Goal: Transaction & Acquisition: Purchase product/service

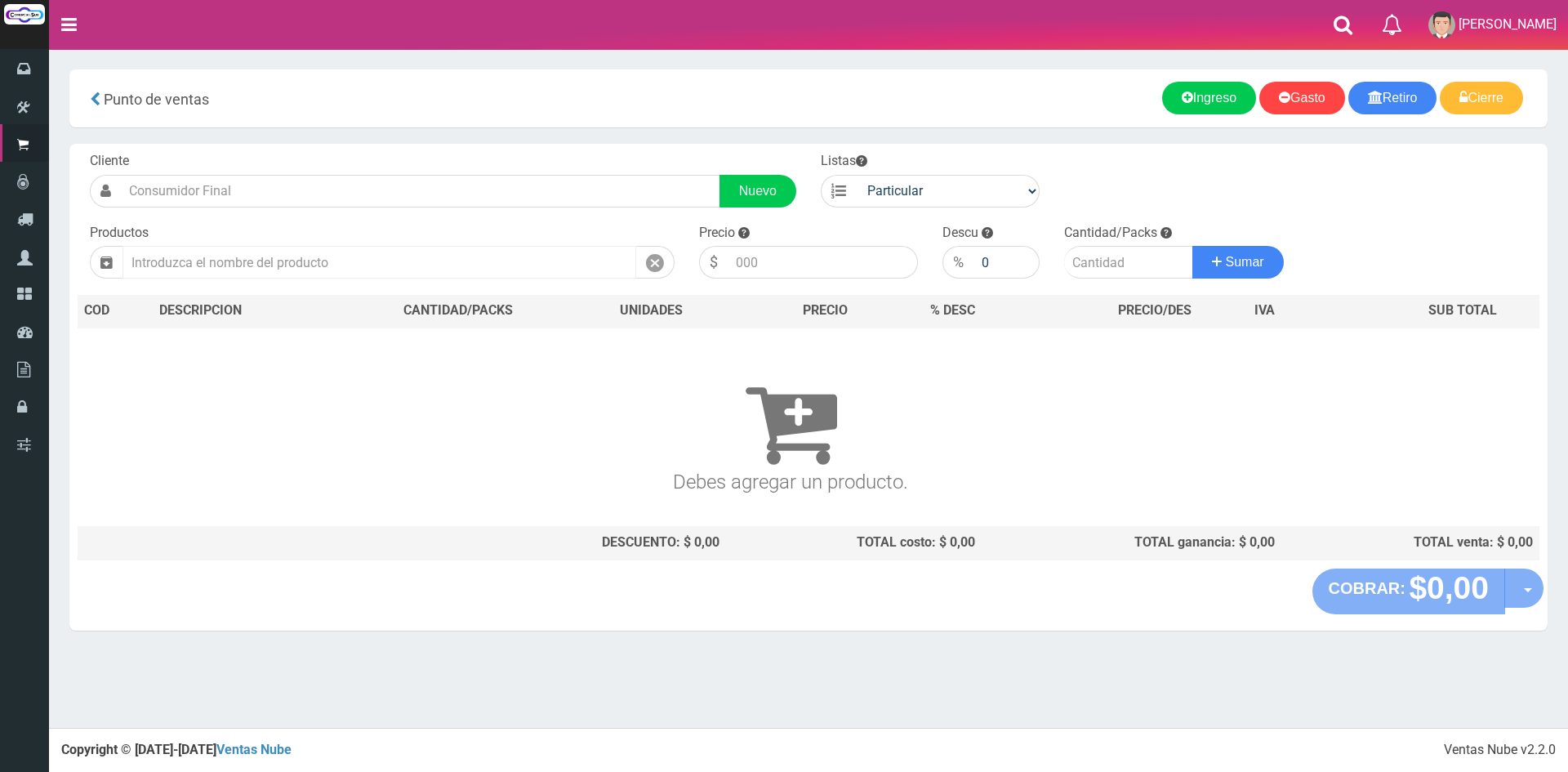
click at [218, 261] on input "text" at bounding box center [379, 262] width 513 height 32
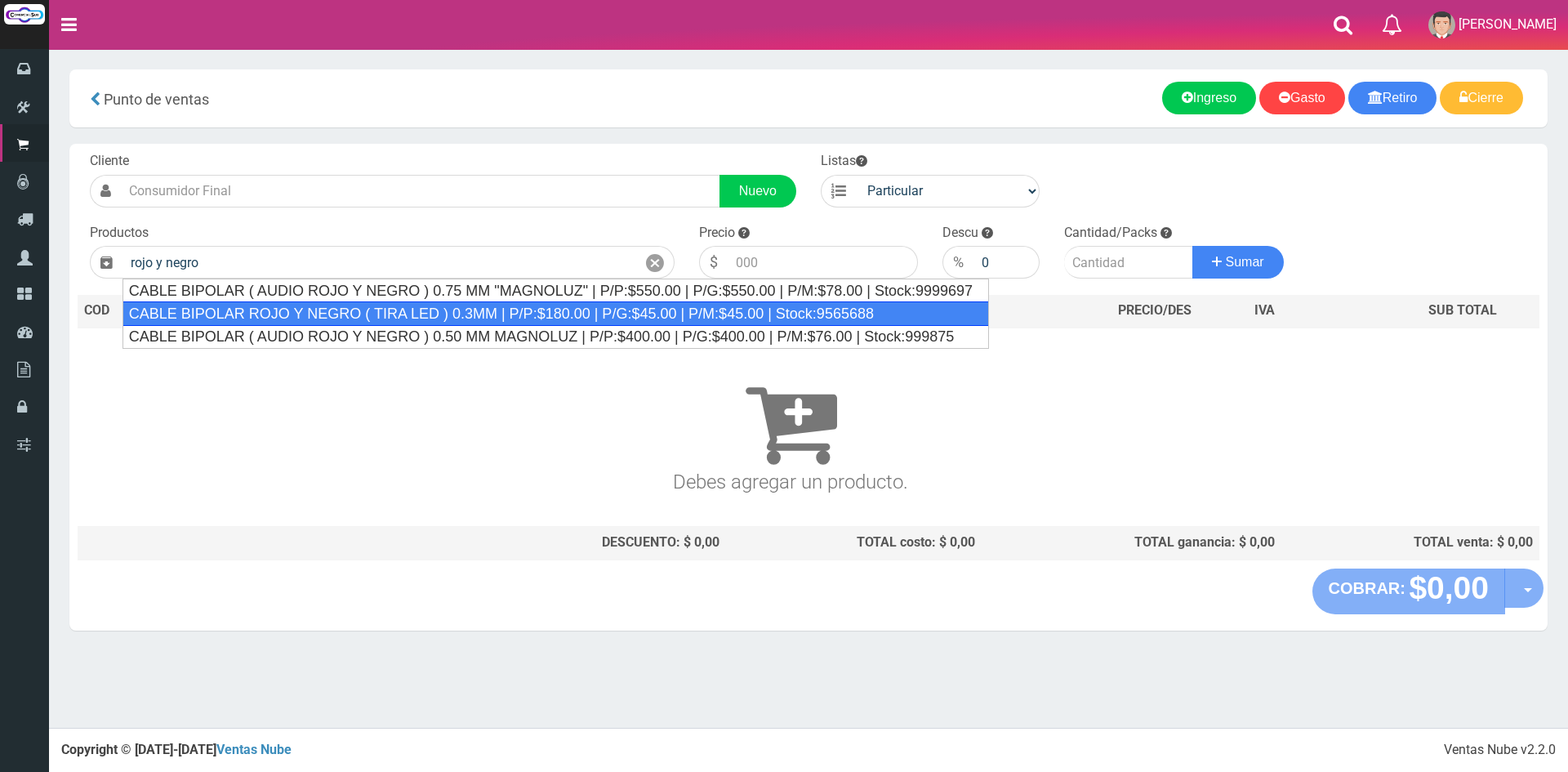
click at [427, 313] on div "CABLE BIPOLAR ROJO Y NEGRO ( TIRA LED ) 0.3MM | P/P:$180.00 | P/G:$45.00 | P/M:…" at bounding box center [556, 314] width 867 height 25
type input "CABLE BIPOLAR ROJO Y NEGRO ( TIRA LED ) 0.3MM | P/P:$180.00 | P/G:$45.00 | P/M:…"
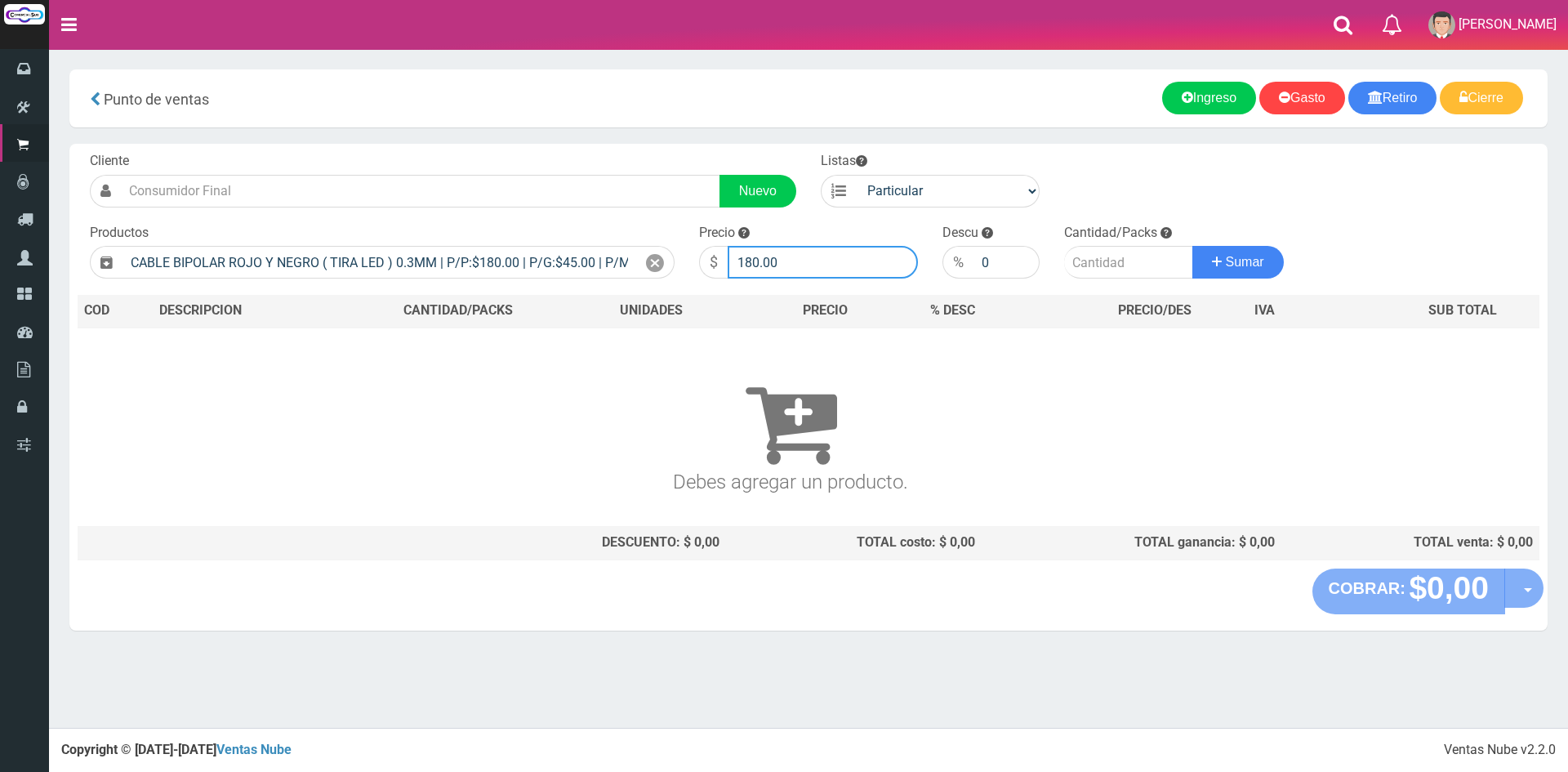
drag, startPoint x: 796, startPoint y: 255, endPoint x: 504, endPoint y: 242, distance: 292.3
click at [506, 152] on form "Cliente Nuevo Listas Particular Gremio Mayoristas" at bounding box center [808, 152] width 1462 height 0
type input "400"
type input "100"
click at [1192, 246] on button "Sumar" at bounding box center [1237, 262] width 91 height 32
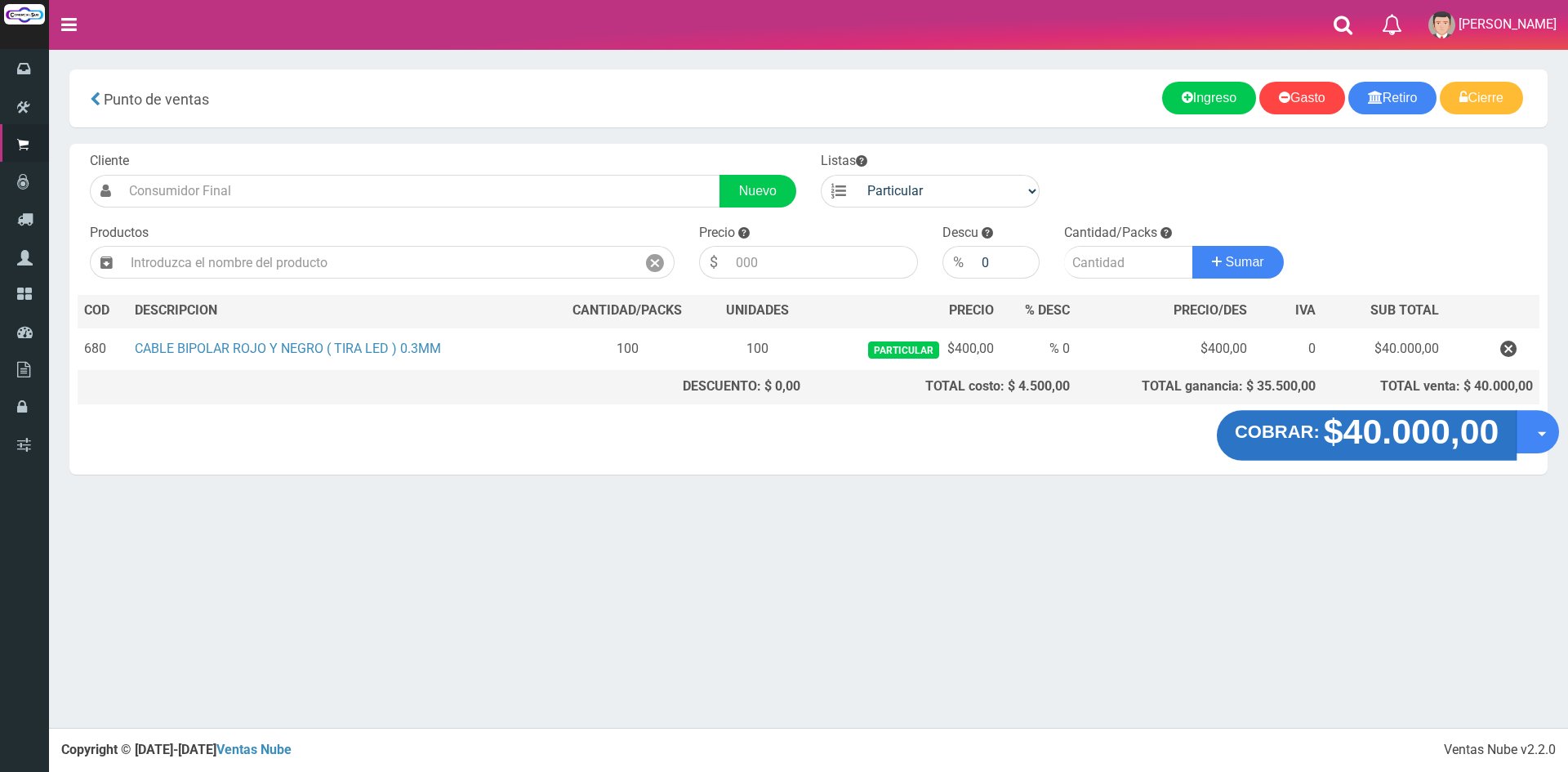
click at [1396, 415] on strong "$40.000,00" at bounding box center [1411, 432] width 175 height 39
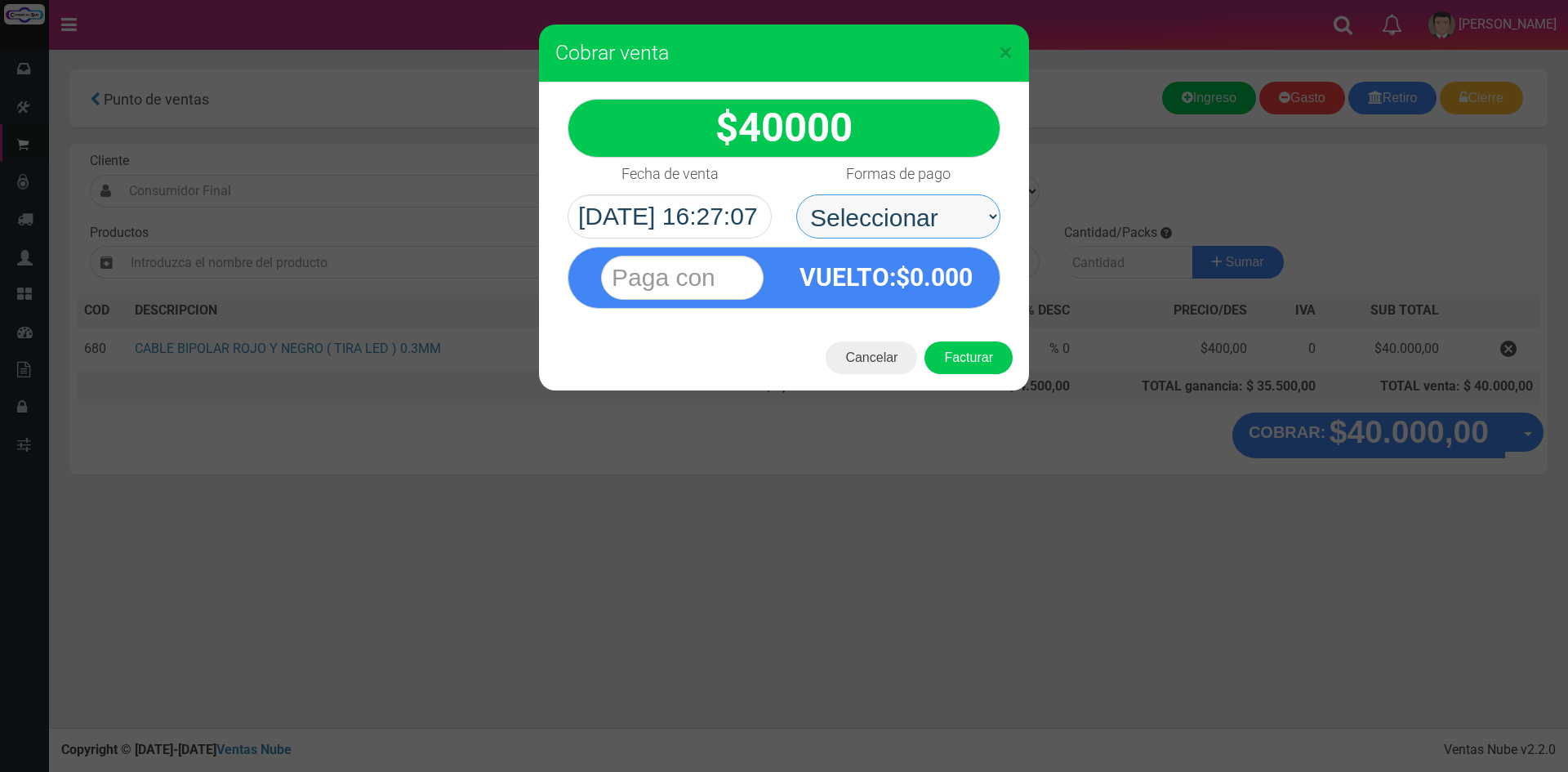
click at [948, 199] on select "Seleccionar Efectivo Tarjeta de Crédito Depósito Débito" at bounding box center [898, 217] width 204 height 44
select select "Depósito"
click at [796, 195] on select "Seleccionar Efectivo Tarjeta de Crédito Depósito Débito" at bounding box center [898, 217] width 204 height 44
click at [705, 280] on input "text" at bounding box center [682, 278] width 162 height 44
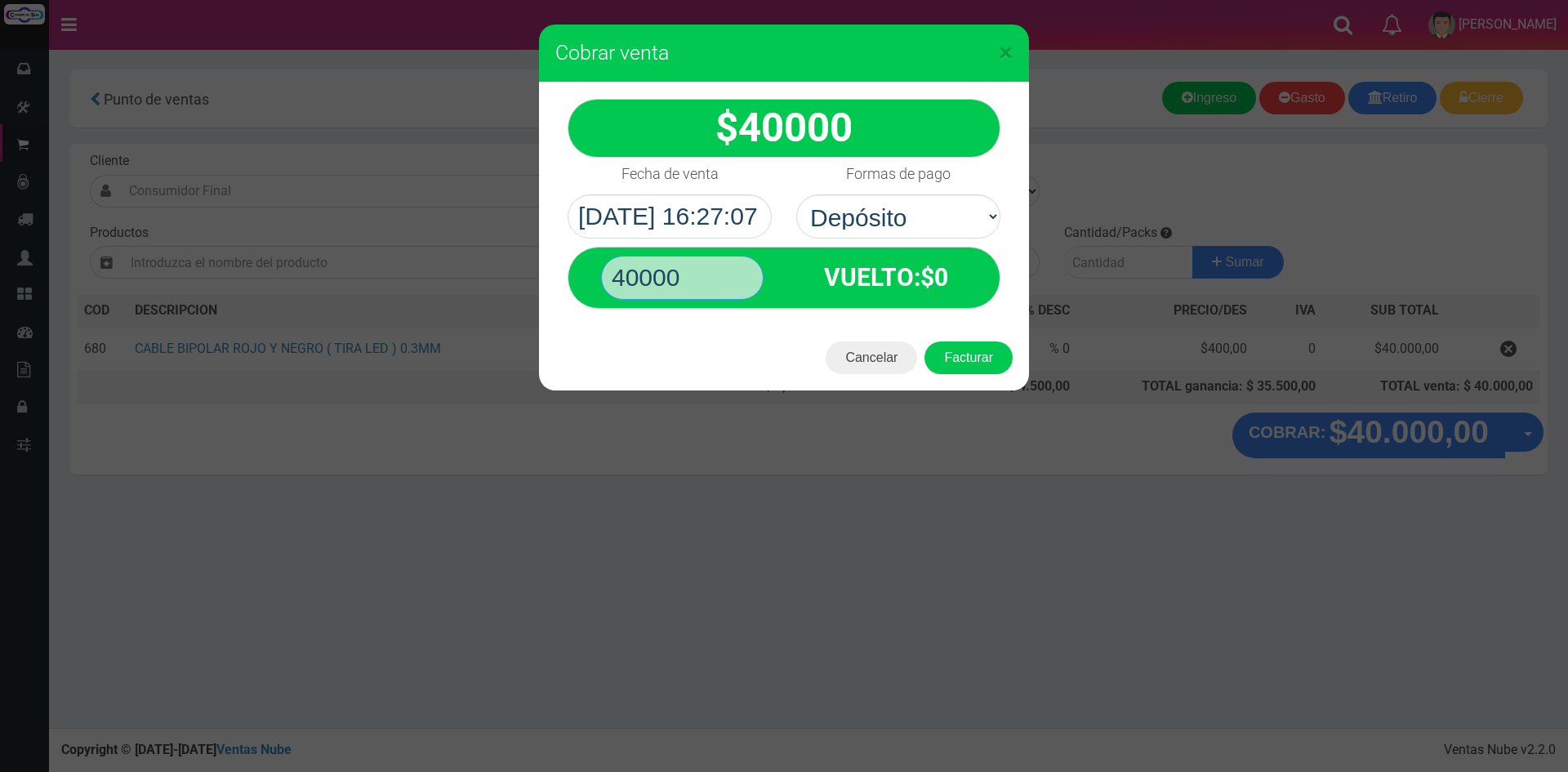
type input "40000"
click at [925, 341] on button "Facturar" at bounding box center [969, 357] width 88 height 32
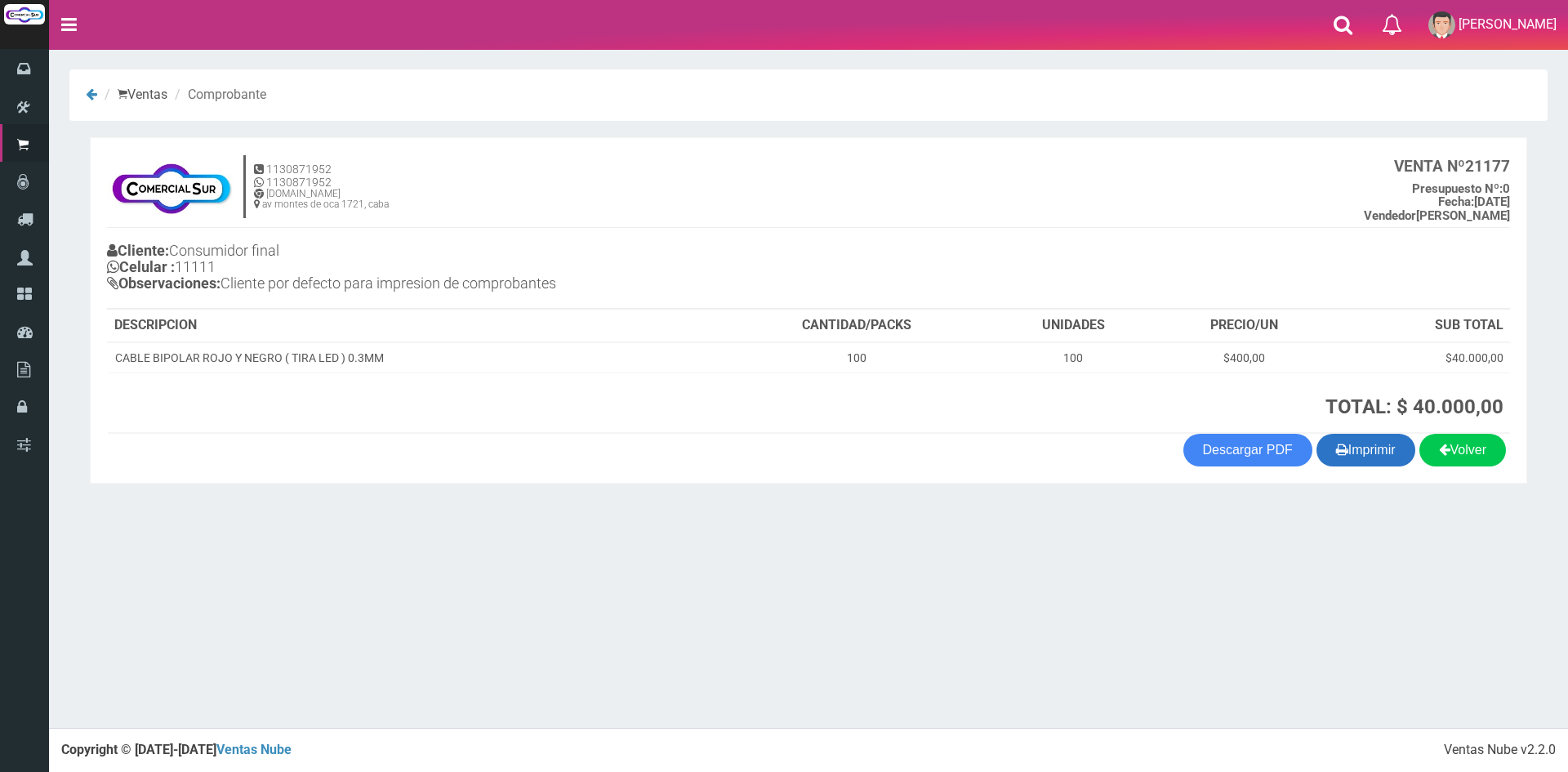
click at [1374, 463] on button "Imprimir" at bounding box center [1365, 449] width 99 height 32
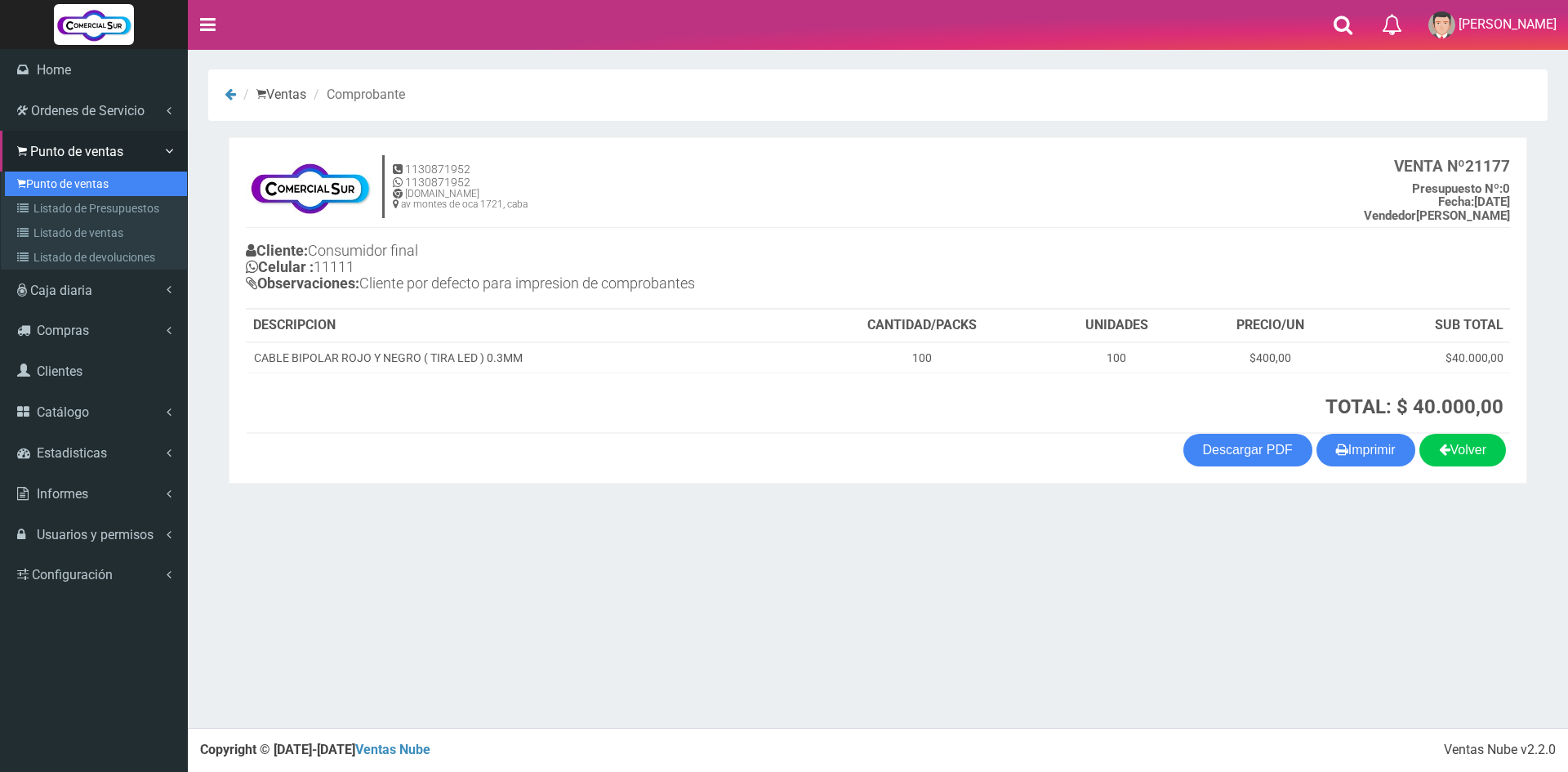
click at [80, 187] on link "Punto de ventas" at bounding box center [96, 184] width 183 height 25
